Goal: Task Accomplishment & Management: Manage account settings

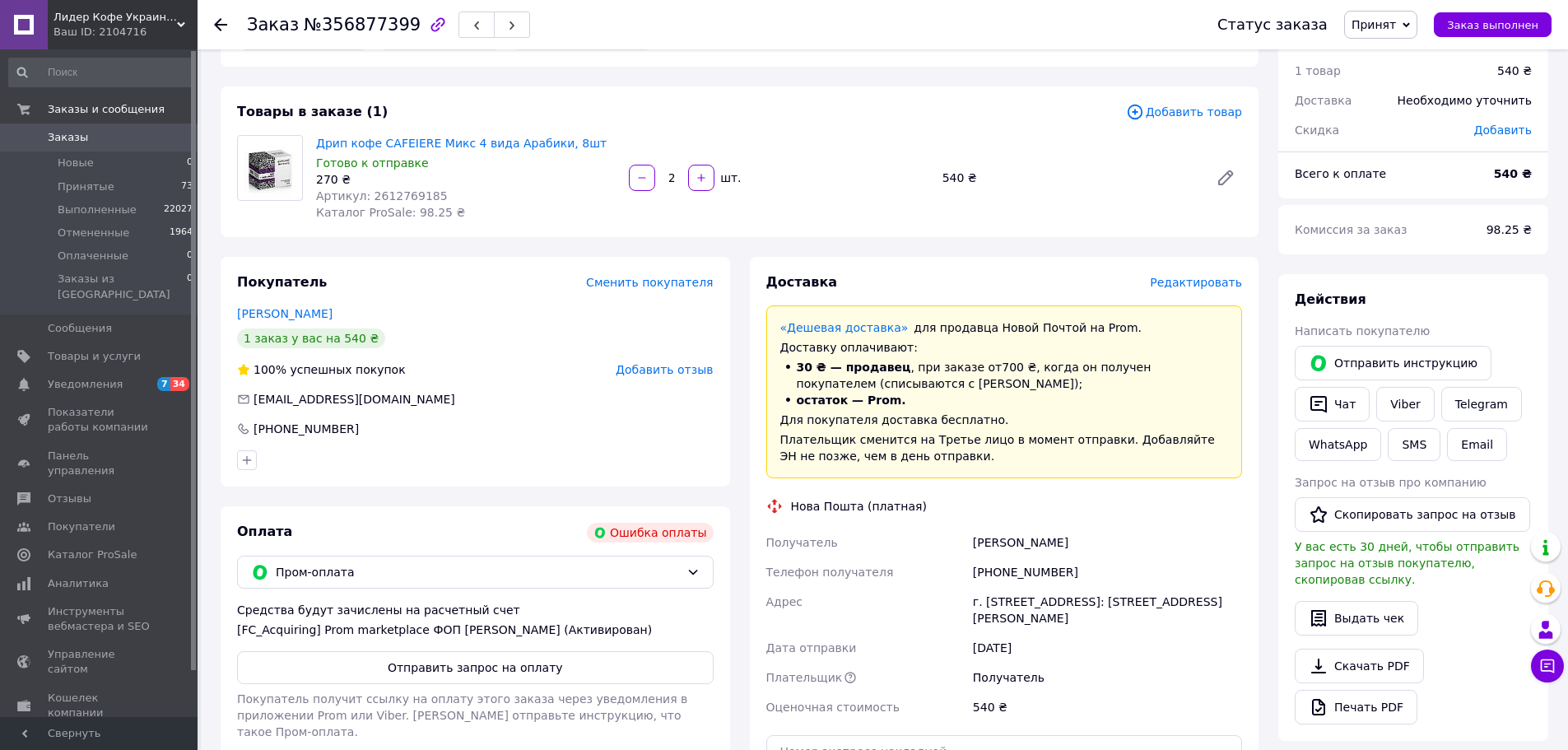
scroll to position [82, 0]
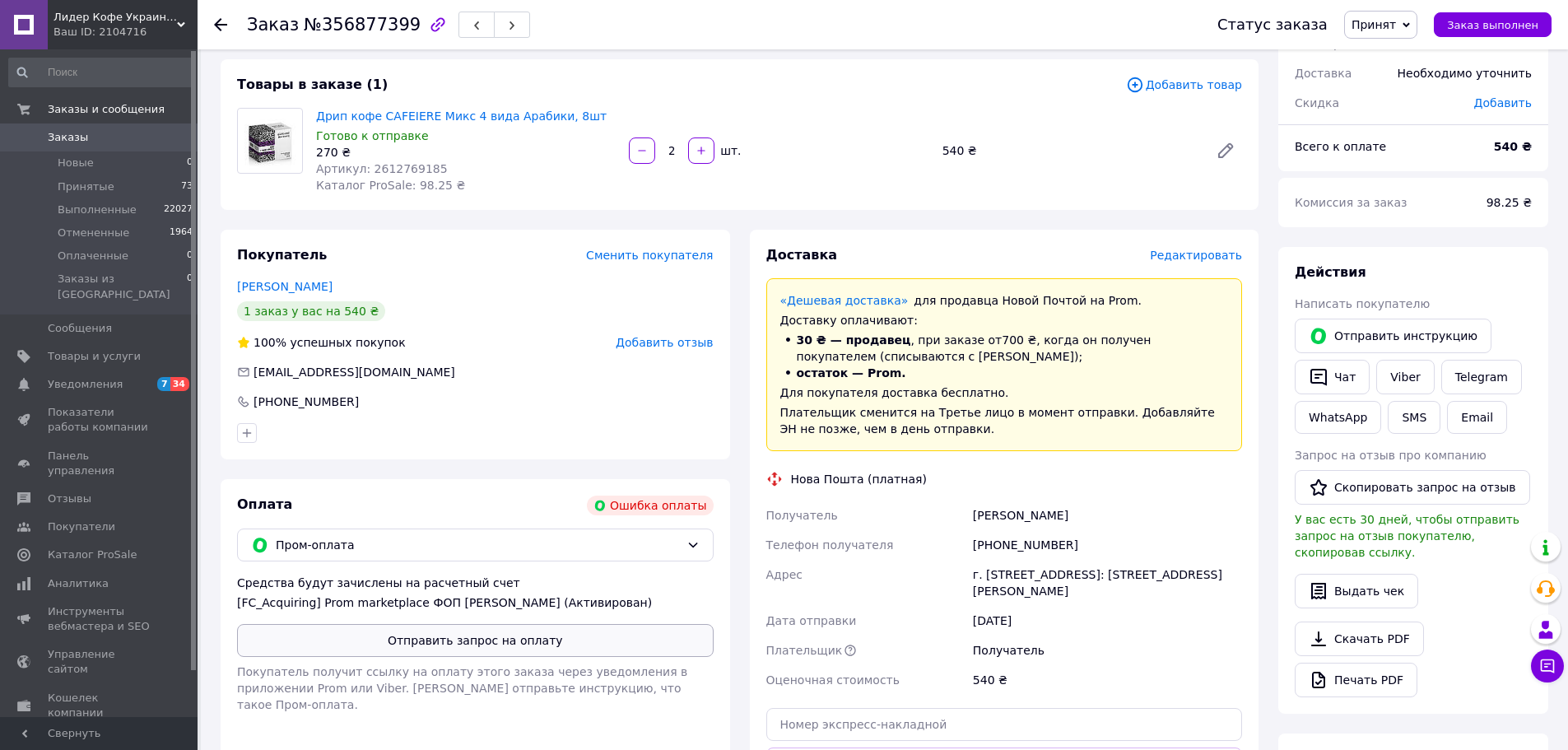
click at [504, 656] on button "Отправить запрос на оплату" at bounding box center [475, 640] width 477 height 33
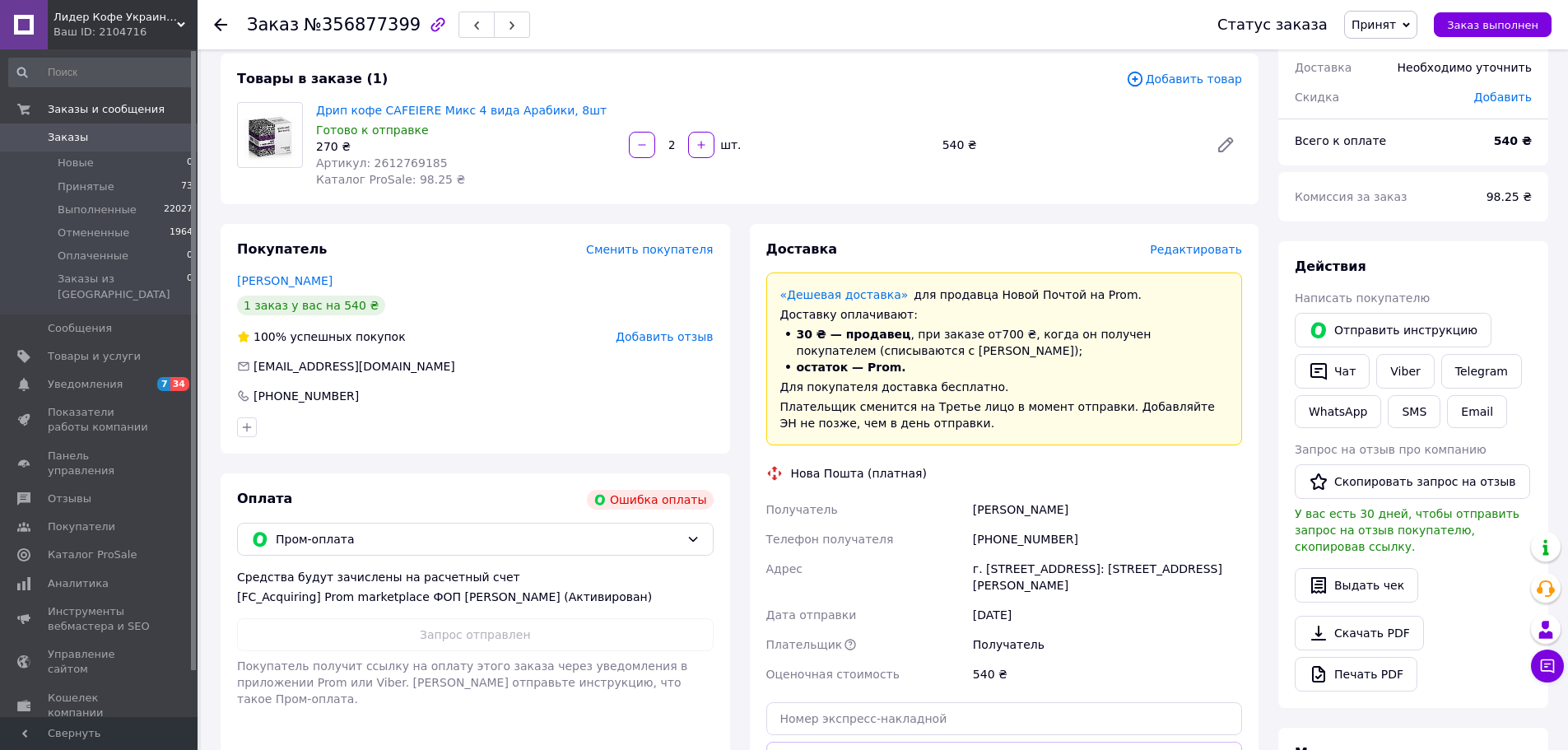
scroll to position [247, 0]
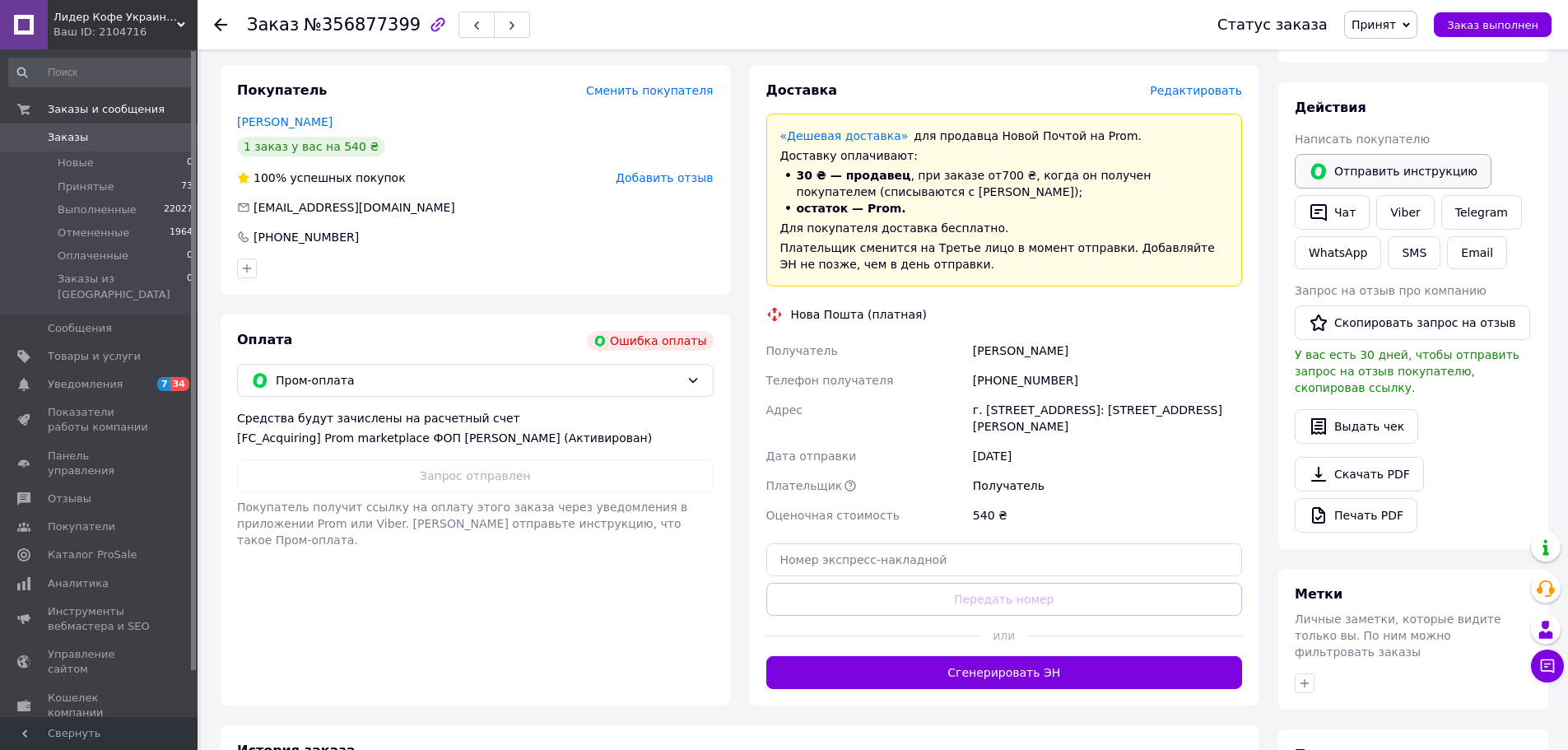
click at [1424, 164] on button "Отправить инструкцию" at bounding box center [1392, 171] width 197 height 35
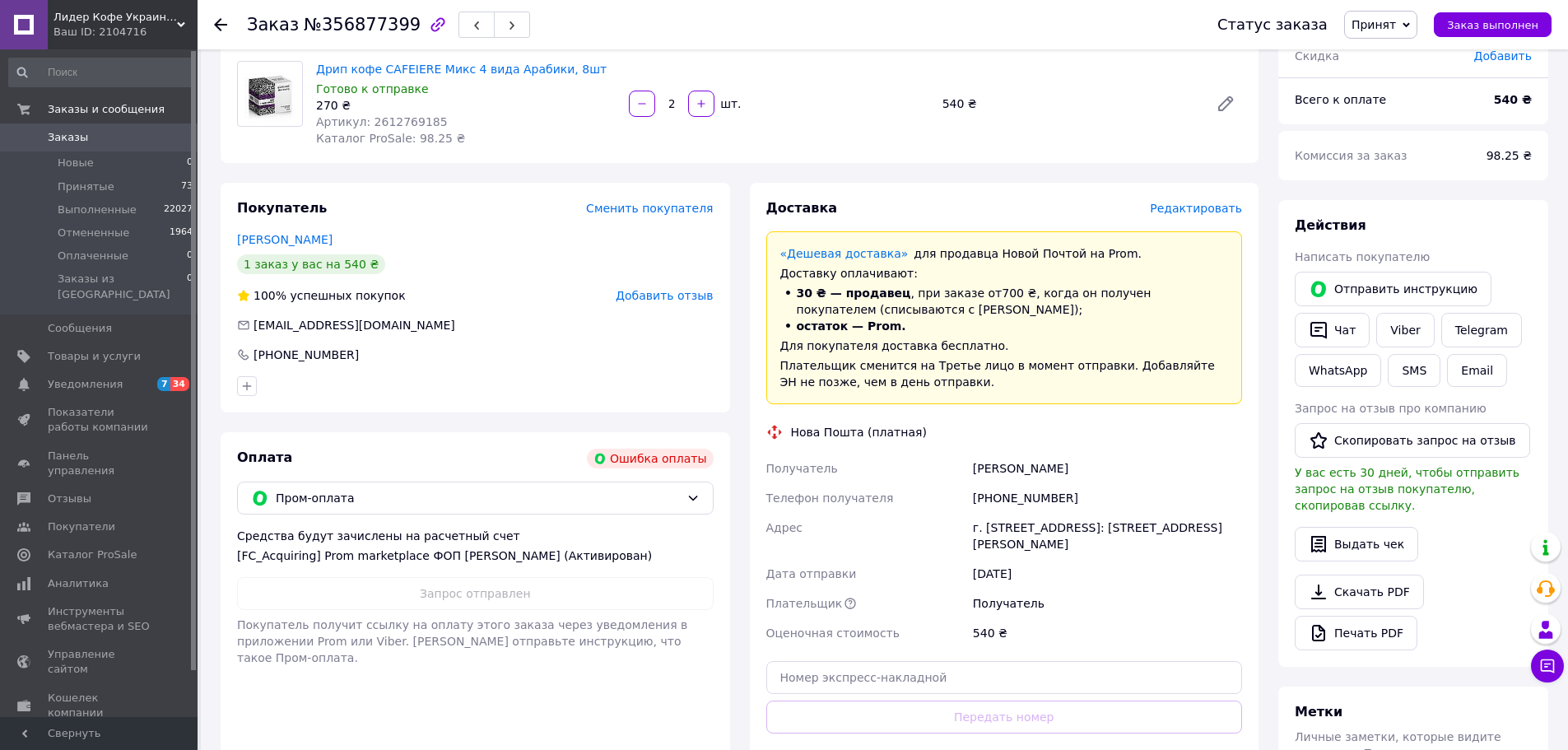
scroll to position [0, 0]
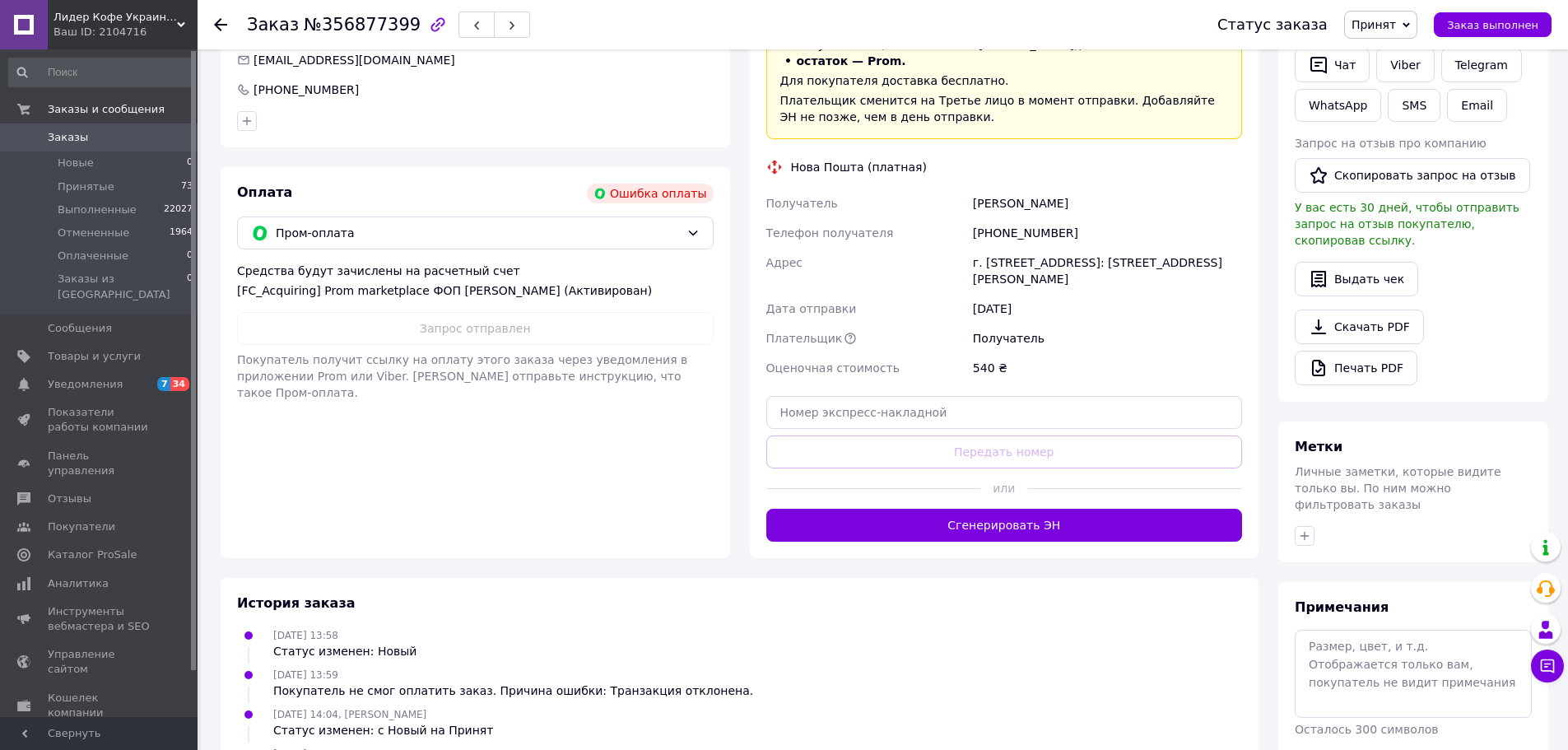
scroll to position [459, 0]
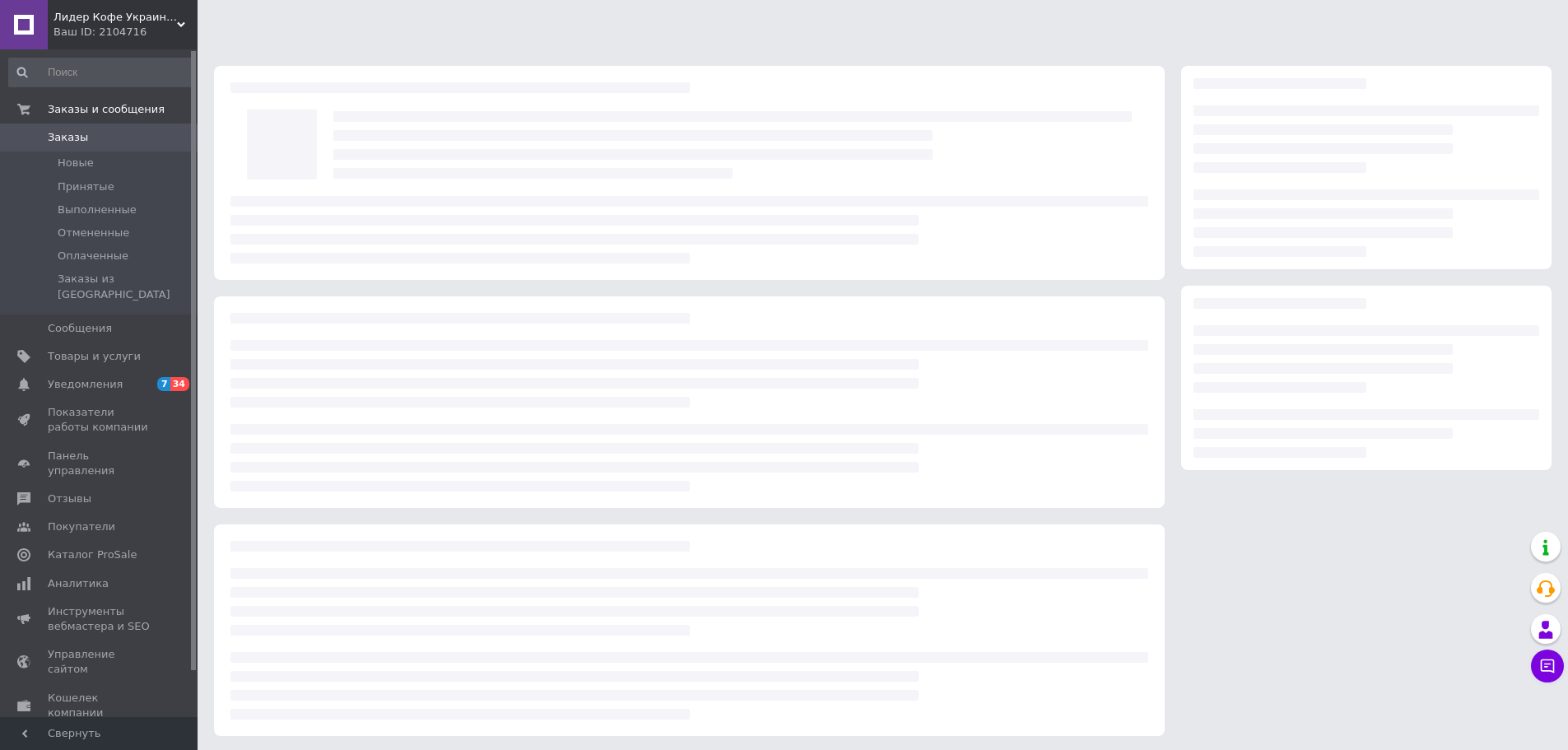
scroll to position [3, 0]
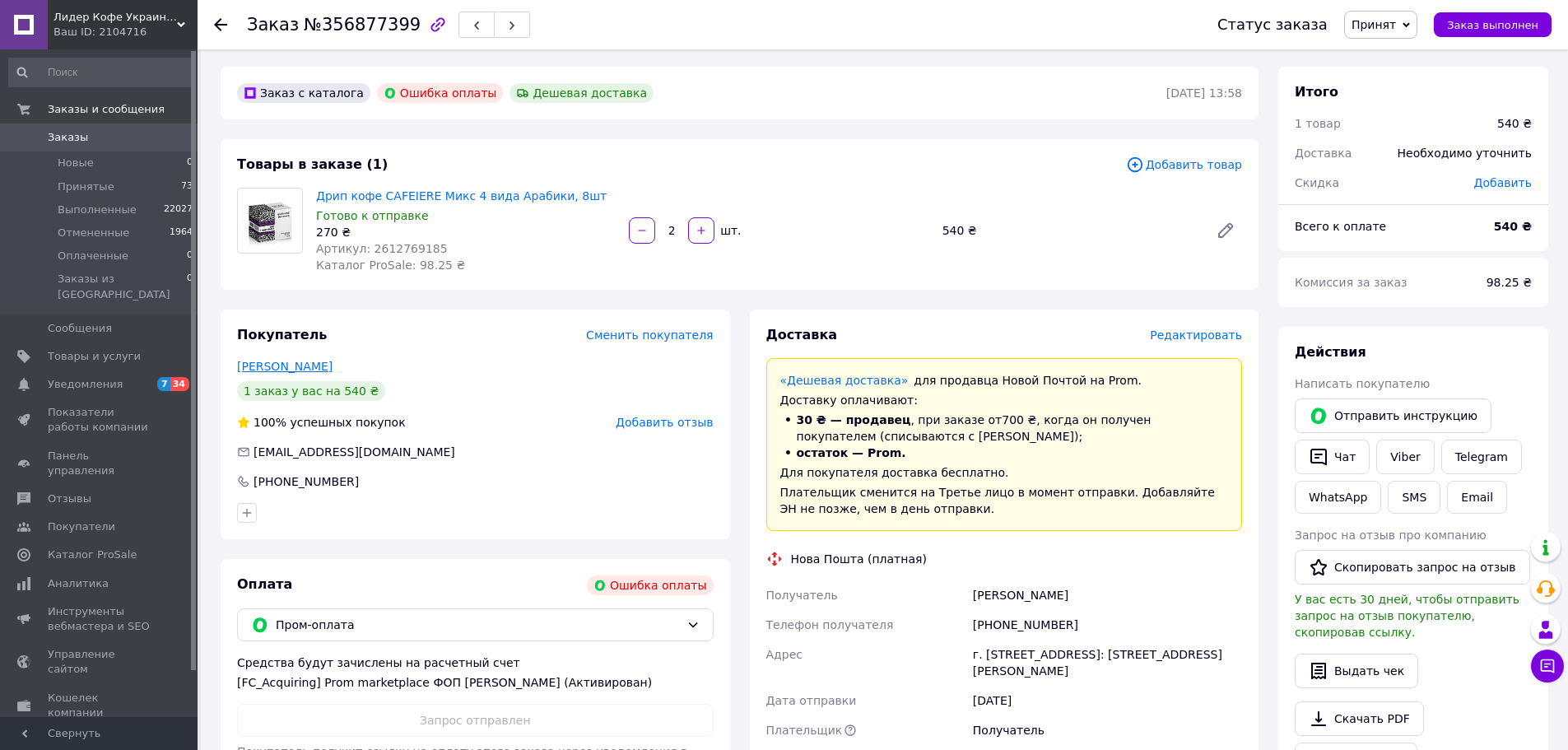
click at [307, 367] on link "[PERSON_NAME]" at bounding box center [284, 366] width 95 height 13
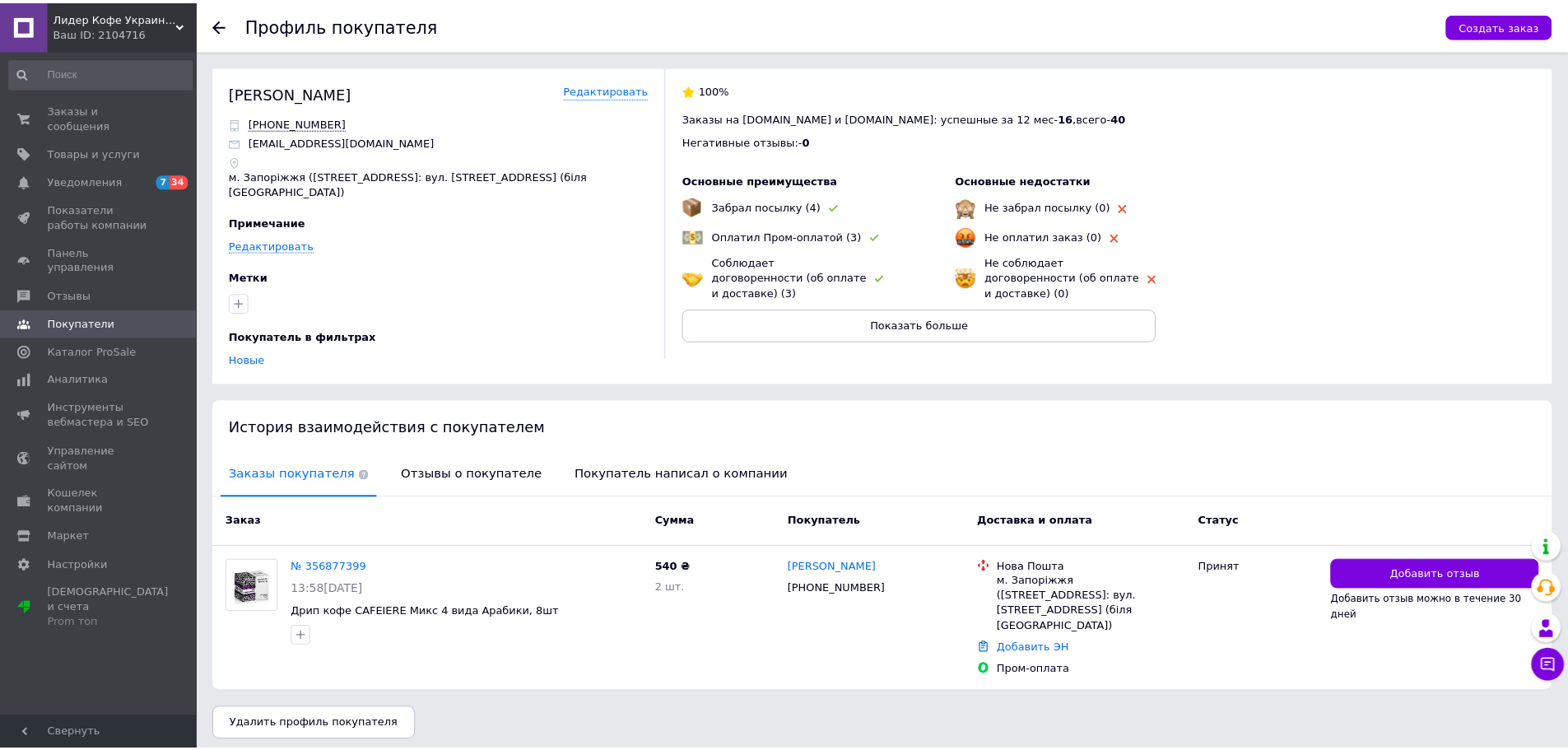
scroll to position [3, 0]
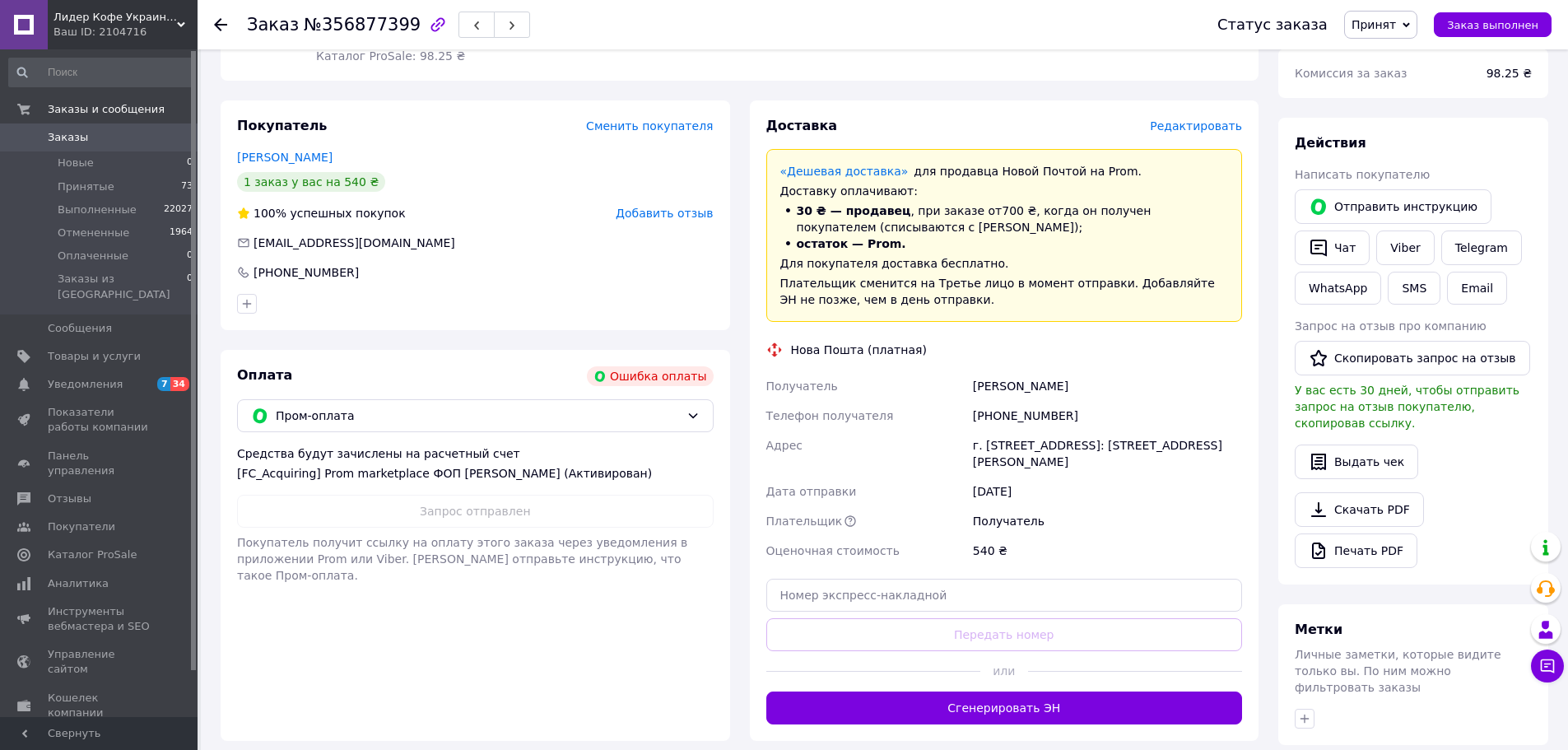
scroll to position [47, 0]
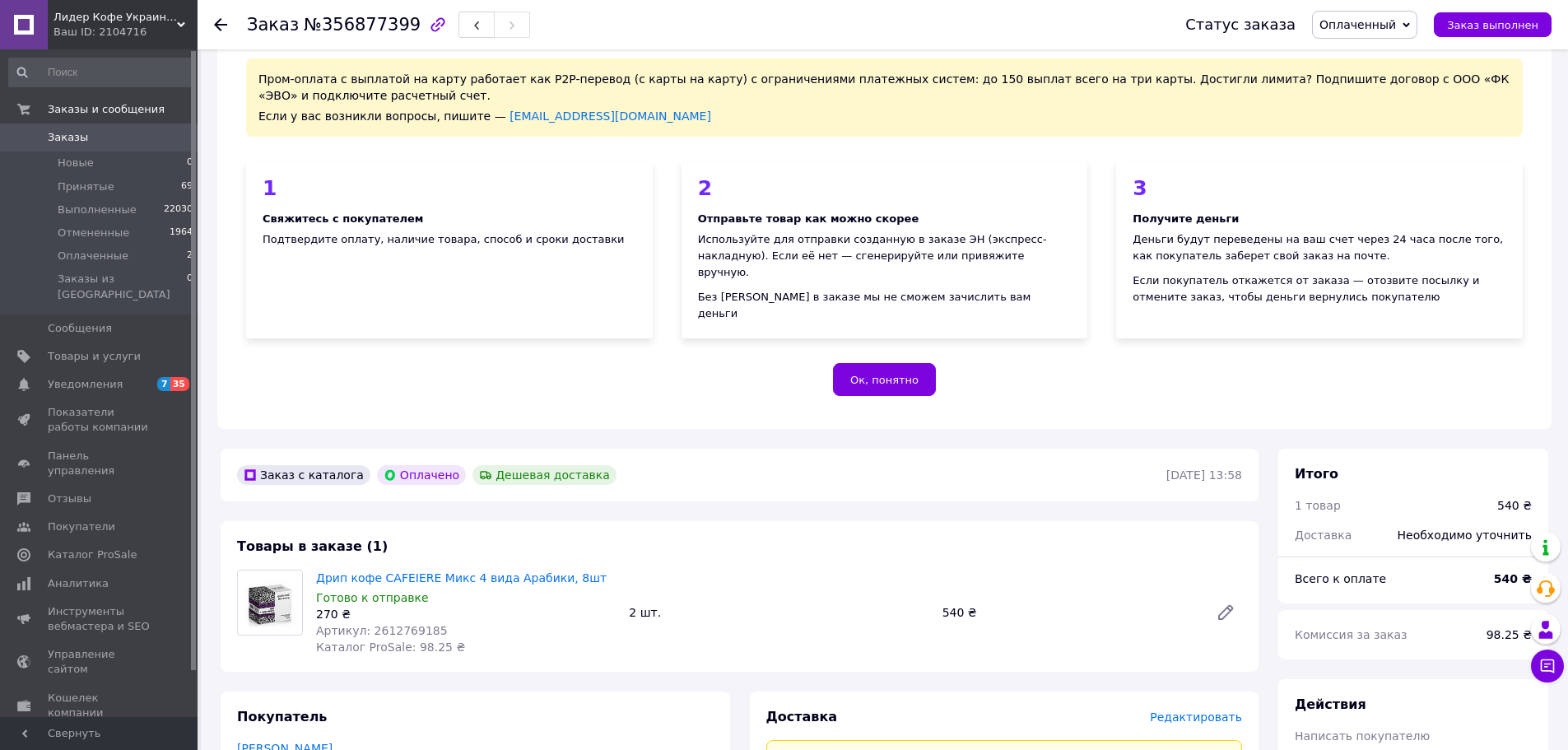
scroll to position [58, 0]
